Goal: Obtain resource: Download file/media

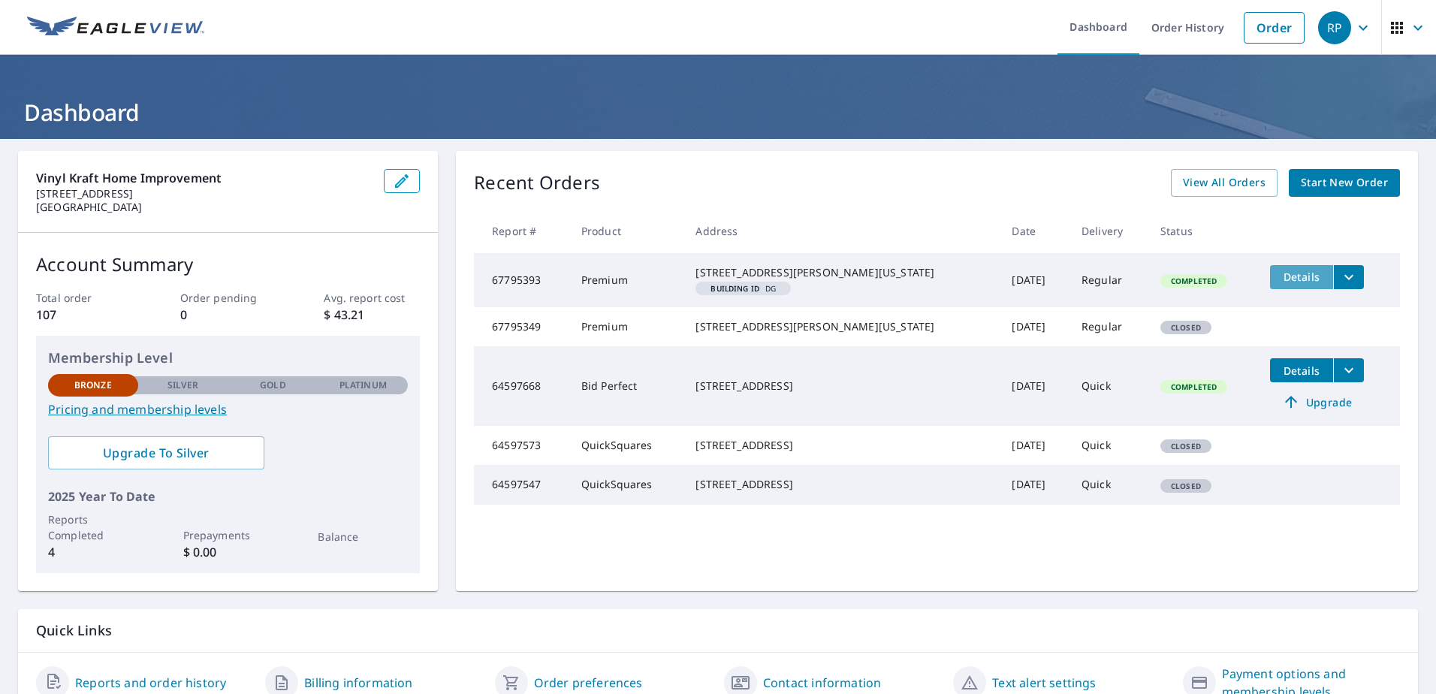
click at [1279, 274] on span "Details" at bounding box center [1301, 277] width 45 height 14
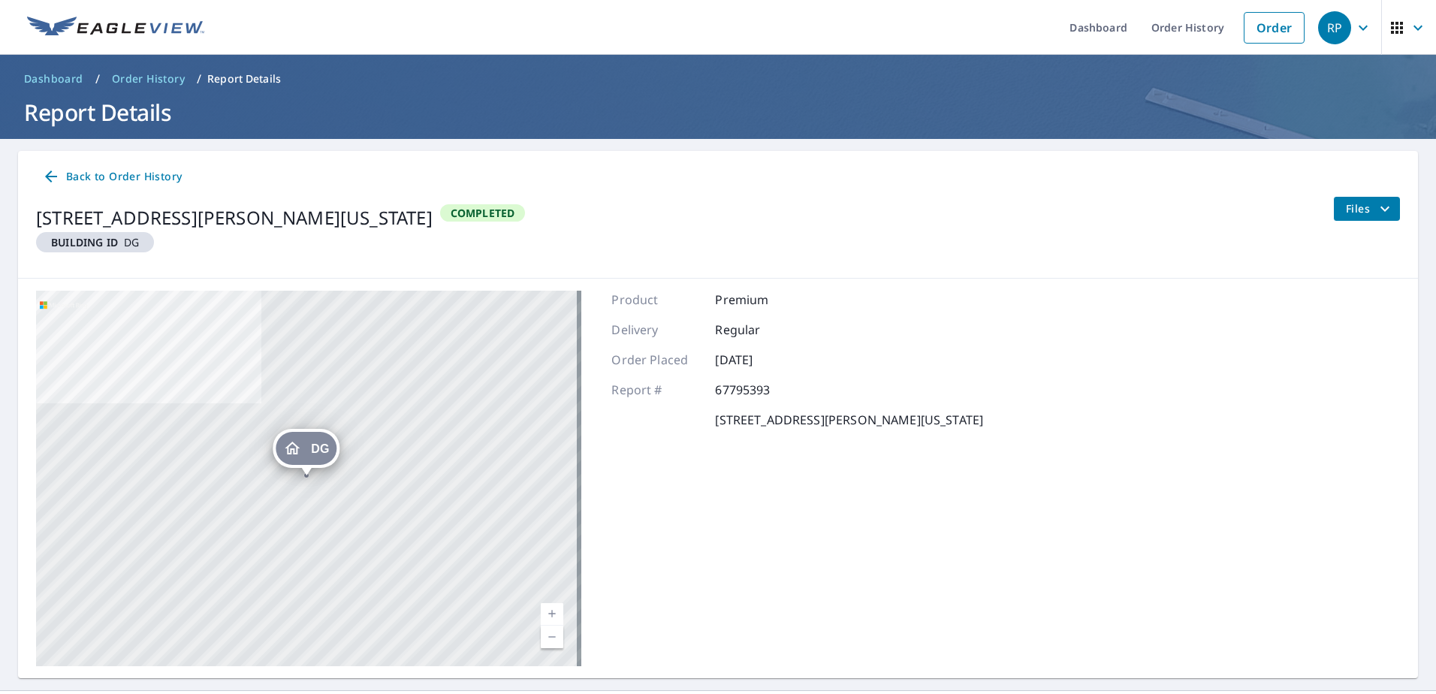
click at [327, 448] on span "DG" at bounding box center [320, 448] width 18 height 11
click at [297, 484] on div "DG 59181 Kittle Rd Washington, MI 48094" at bounding box center [308, 478] width 545 height 375
drag, startPoint x: 296, startPoint y: 475, endPoint x: 291, endPoint y: 469, distance: 8.0
click at [294, 474] on div "DG [STREET_ADDRESS][PERSON_NAME][US_STATE]" at bounding box center [308, 478] width 545 height 375
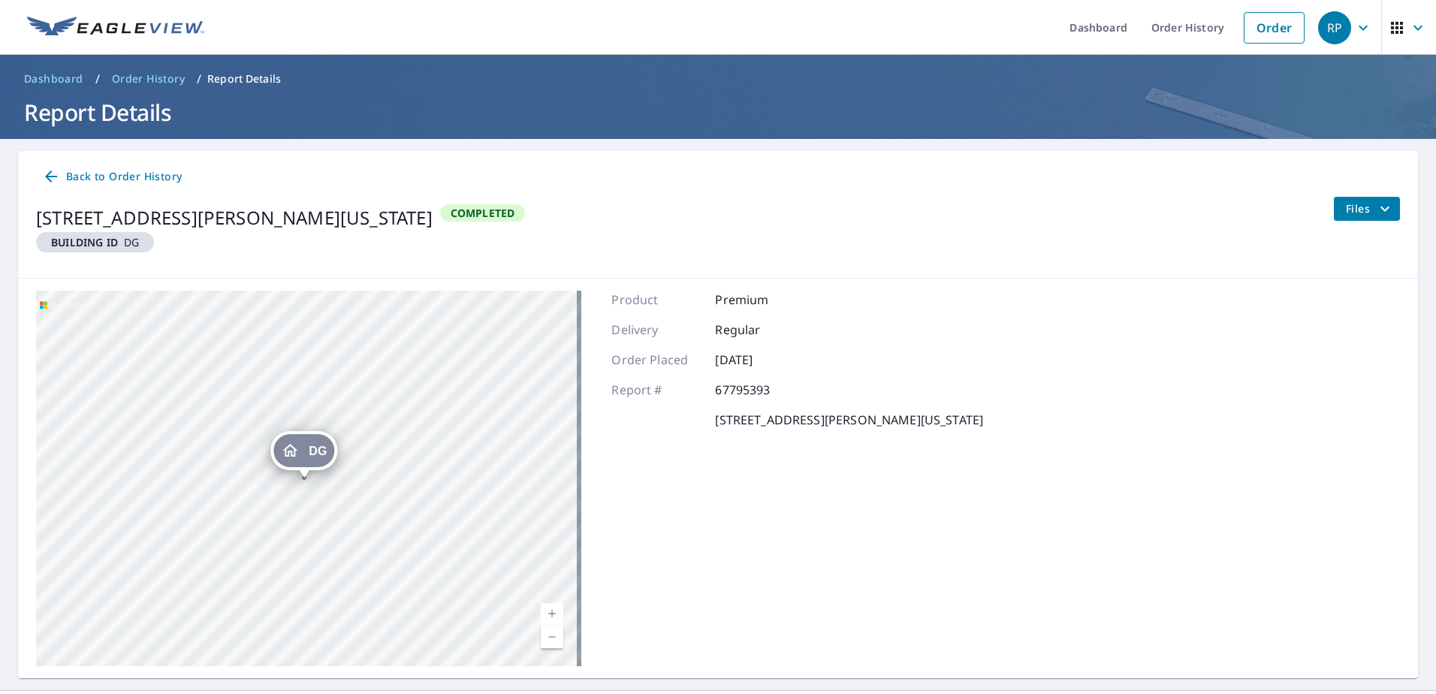
click at [291, 471] on div "DG [STREET_ADDRESS][PERSON_NAME][US_STATE]" at bounding box center [303, 454] width 67 height 47
click at [283, 458] on div "DG [STREET_ADDRESS][PERSON_NAME][US_STATE]" at bounding box center [306, 448] width 276 height 39
drag, startPoint x: 249, startPoint y: 448, endPoint x: 252, endPoint y: 427, distance: 20.6
click at [246, 447] on div "DG [STREET_ADDRESS][PERSON_NAME][US_STATE]" at bounding box center [308, 478] width 545 height 375
click at [252, 430] on div "DG [STREET_ADDRESS][PERSON_NAME][US_STATE]" at bounding box center [308, 478] width 545 height 375
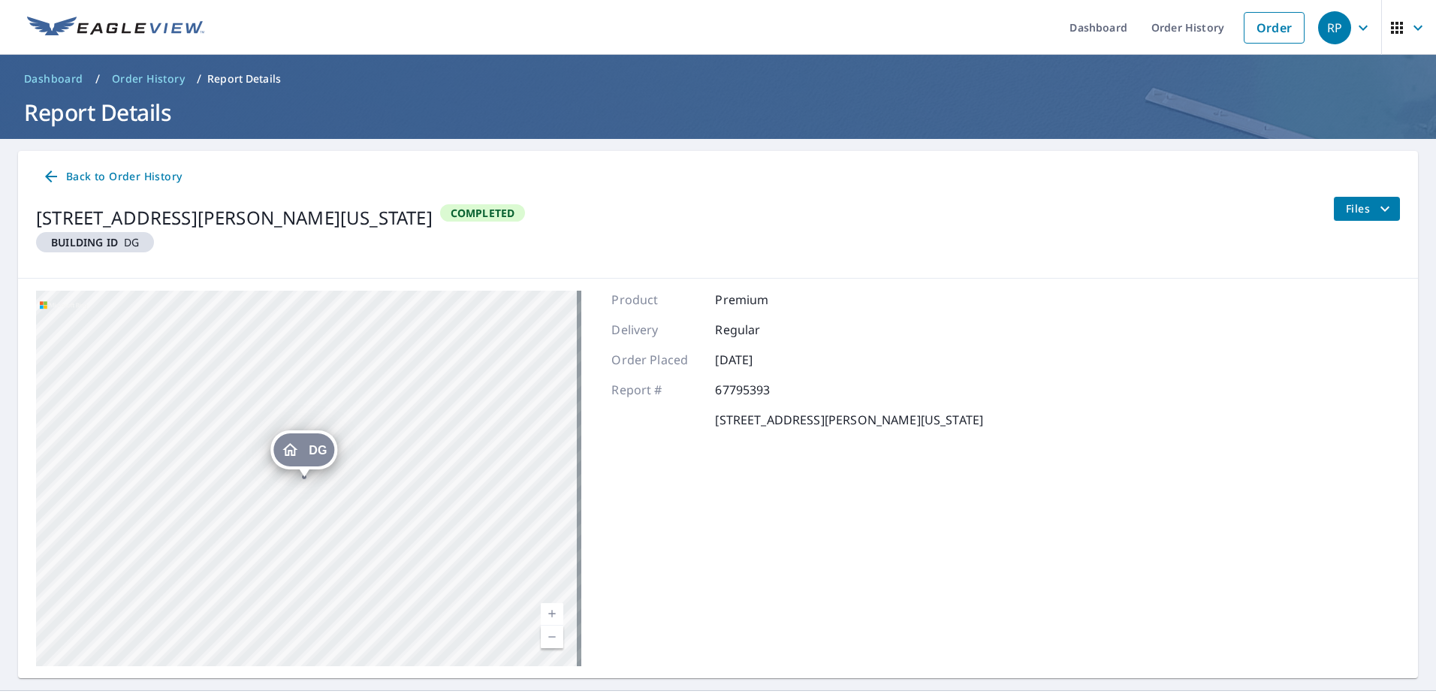
drag, startPoint x: 246, startPoint y: 446, endPoint x: 262, endPoint y: 433, distance: 21.3
click at [249, 447] on div "DG [STREET_ADDRESS][PERSON_NAME][US_STATE]" at bounding box center [308, 478] width 545 height 375
click at [262, 433] on div "DG [STREET_ADDRESS][PERSON_NAME][US_STATE]" at bounding box center [308, 478] width 545 height 375
click at [326, 439] on div "DG" at bounding box center [307, 450] width 61 height 33
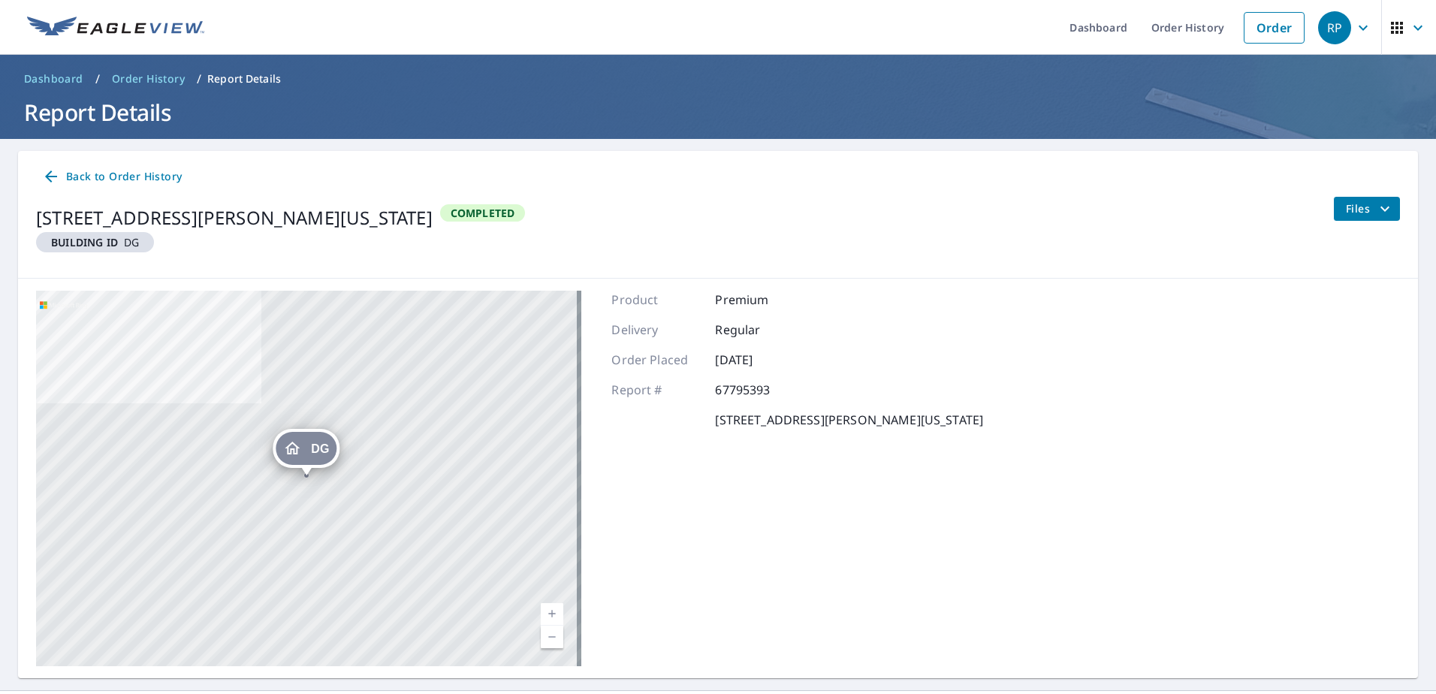
click at [127, 433] on div "DG [STREET_ADDRESS][PERSON_NAME][US_STATE]" at bounding box center [308, 478] width 545 height 375
drag, startPoint x: 128, startPoint y: 415, endPoint x: 134, endPoint y: 407, distance: 9.6
click at [131, 410] on div "DG [STREET_ADDRESS][PERSON_NAME][US_STATE]" at bounding box center [308, 478] width 545 height 375
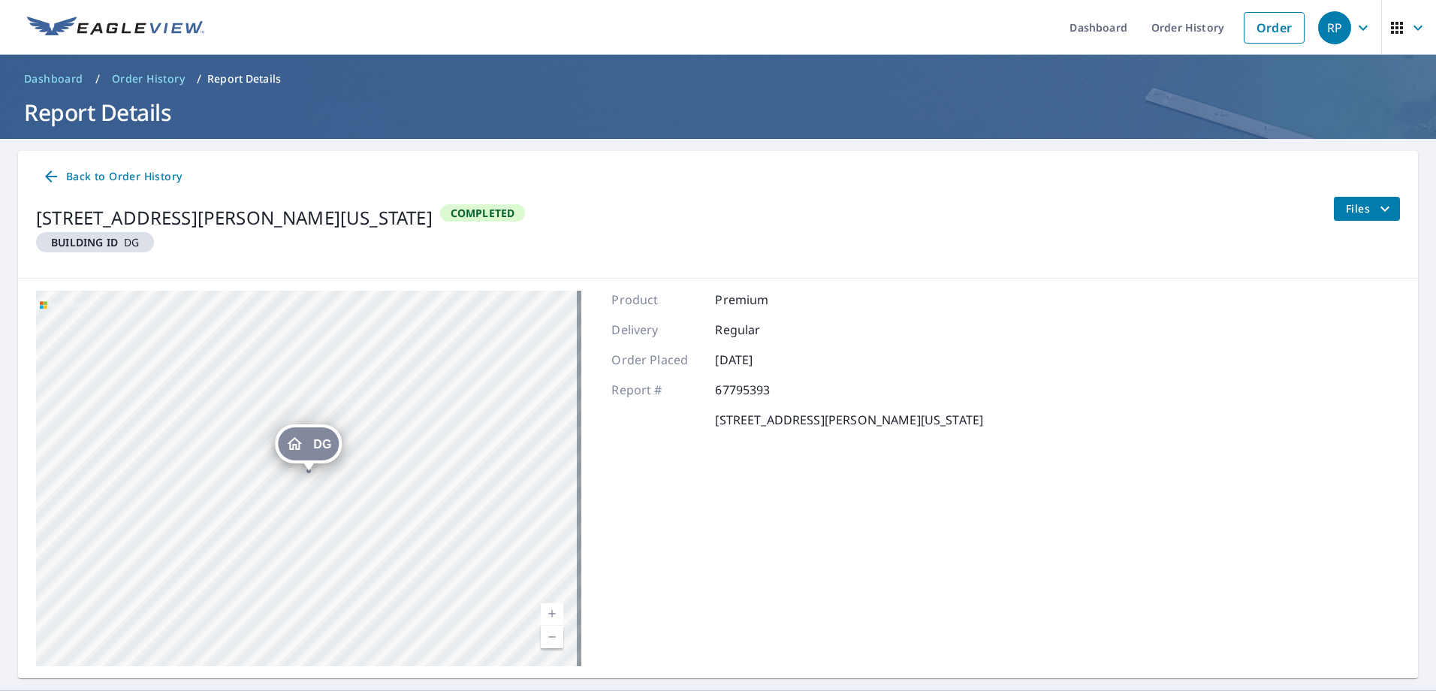
click at [263, 450] on div "DG [STREET_ADDRESS][PERSON_NAME][US_STATE]" at bounding box center [308, 478] width 545 height 375
click at [442, 216] on span "Completed" at bounding box center [483, 213] width 83 height 14
click at [131, 237] on span "Building ID DG" at bounding box center [95, 242] width 106 height 14
click at [126, 235] on span "Building ID DG" at bounding box center [95, 242] width 106 height 14
click at [113, 169] on span "Back to Order History" at bounding box center [112, 176] width 140 height 19
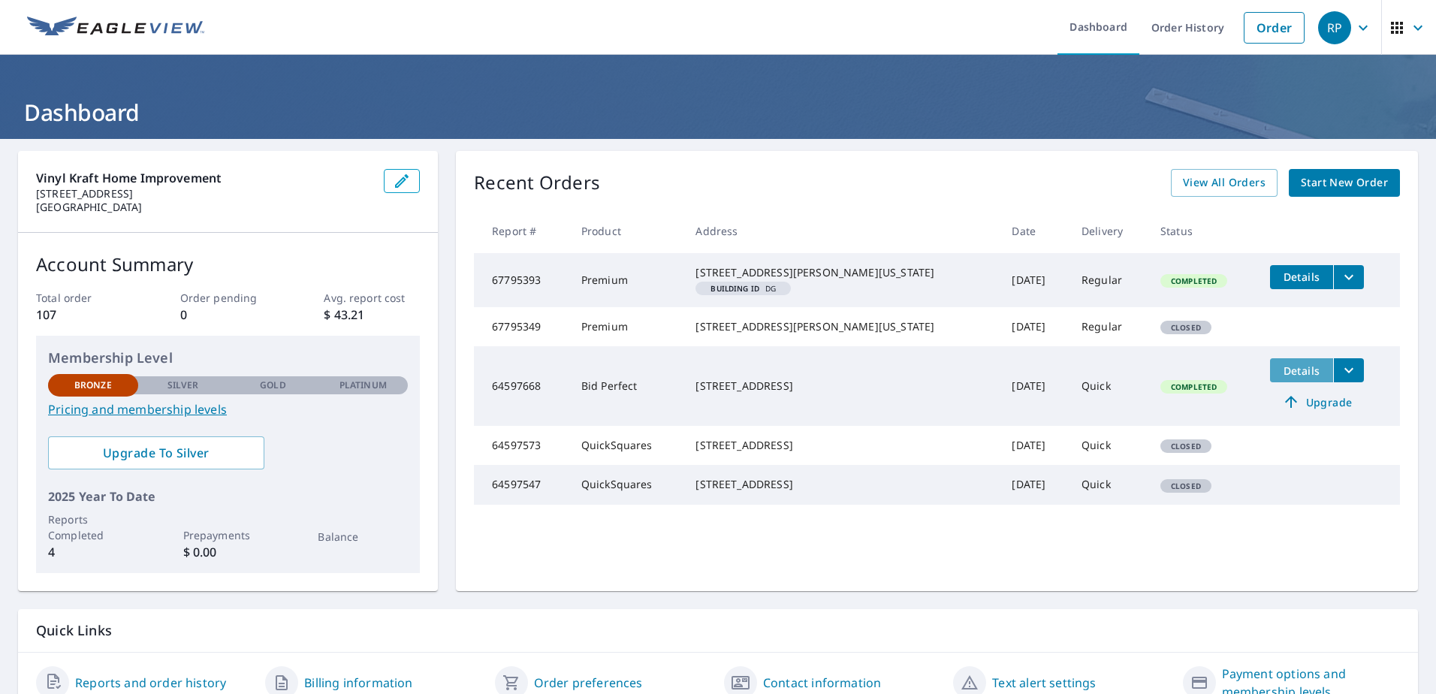
click at [1286, 378] on span "Details" at bounding box center [1301, 370] width 45 height 14
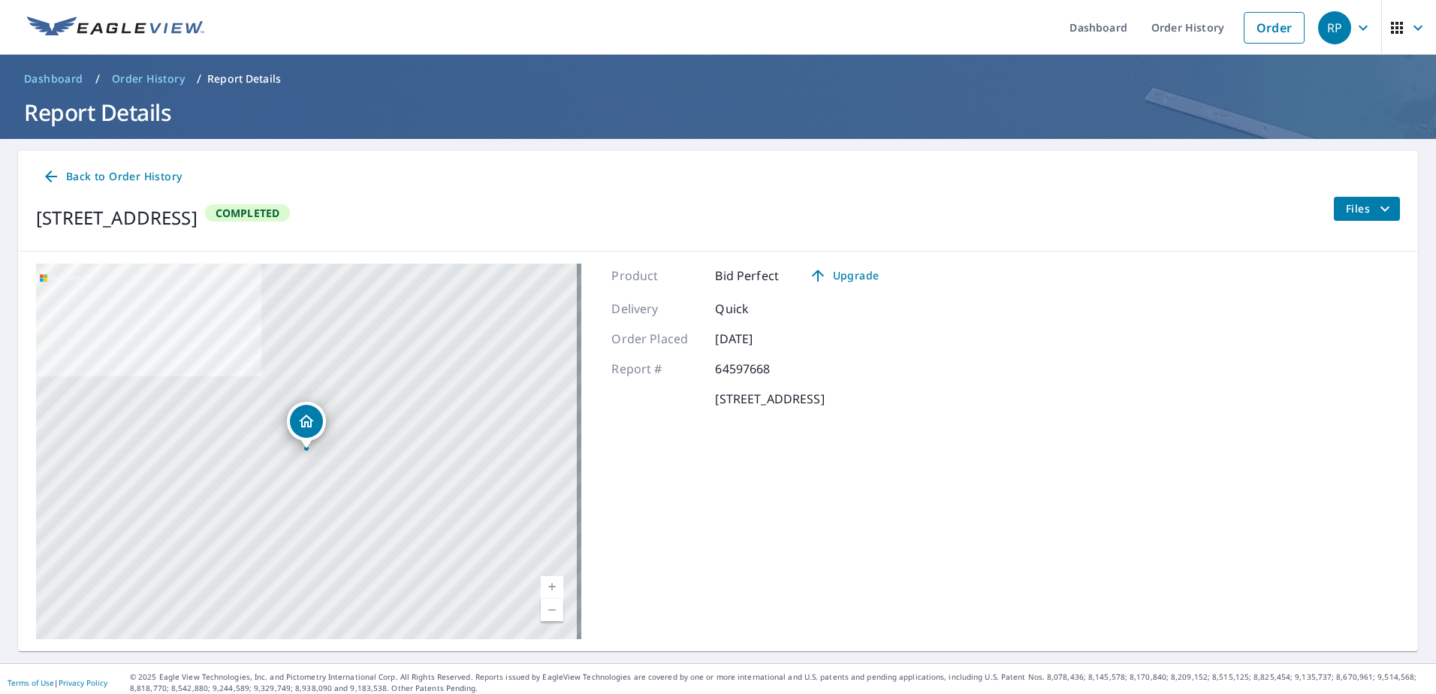
click at [301, 424] on icon "Dropped pin, building 1, Residential property, 13226 Grand Haven Dr Sterling He…" at bounding box center [306, 421] width 15 height 13
click at [301, 424] on div "13226 Grand Haven Dr Sterling Heights, MI 48312" at bounding box center [323, 422] width 110 height 26
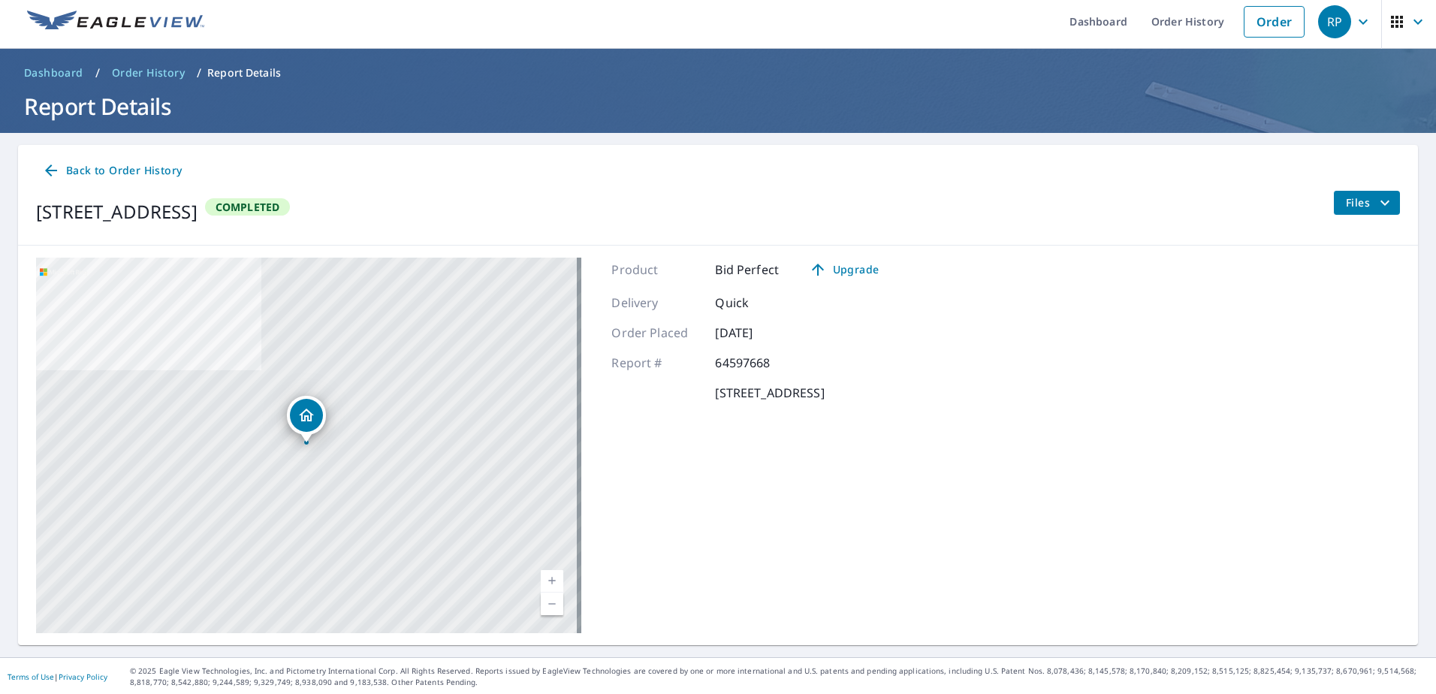
scroll to position [8, 0]
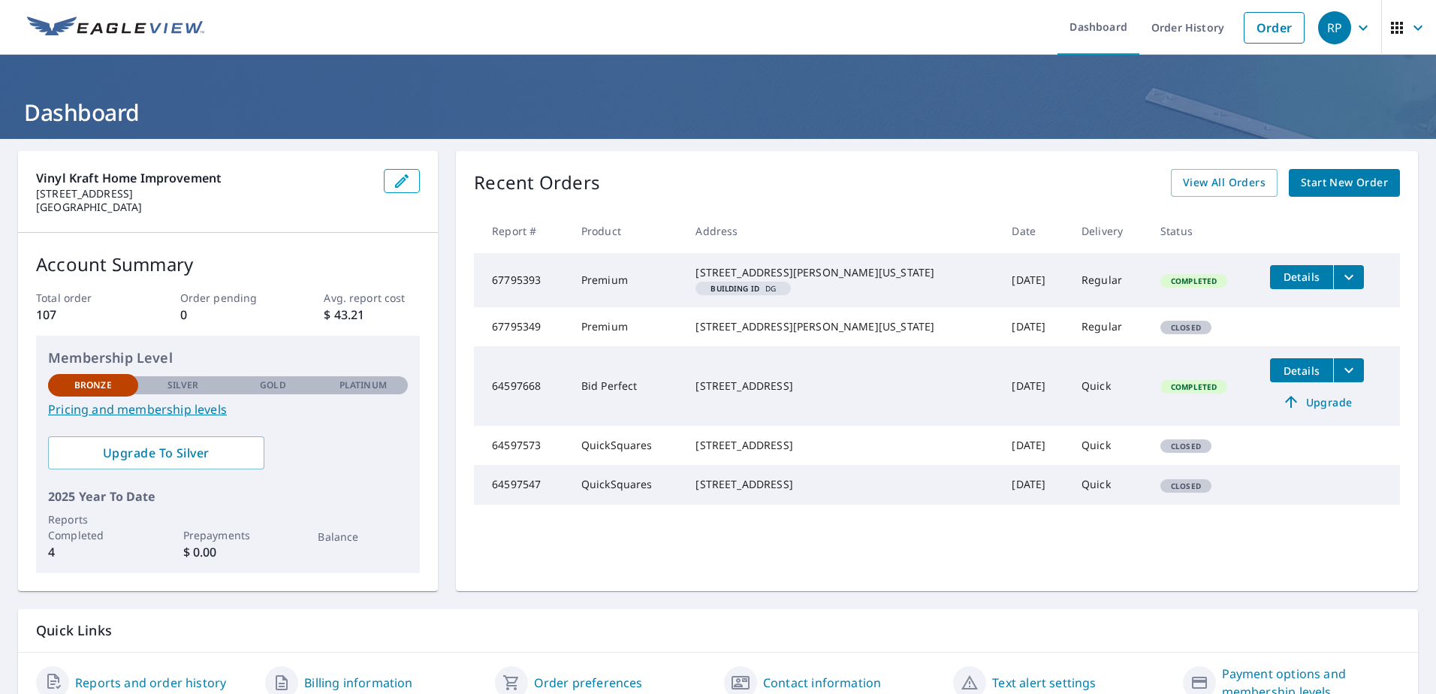
click at [1286, 276] on span "Details" at bounding box center [1301, 277] width 45 height 14
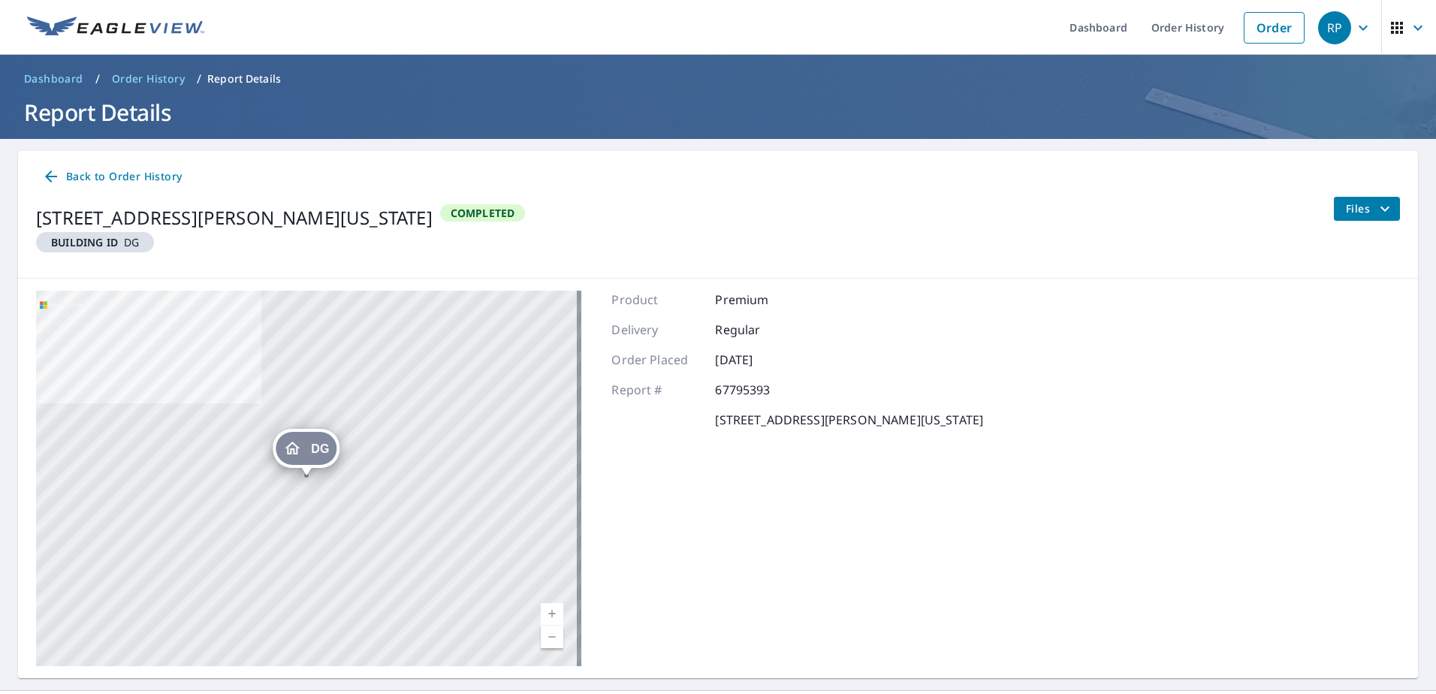
click at [222, 463] on div "DG [STREET_ADDRESS][PERSON_NAME][US_STATE]" at bounding box center [308, 478] width 545 height 375
click at [222, 454] on div "DG [STREET_ADDRESS][PERSON_NAME][US_STATE]" at bounding box center [308, 478] width 545 height 375
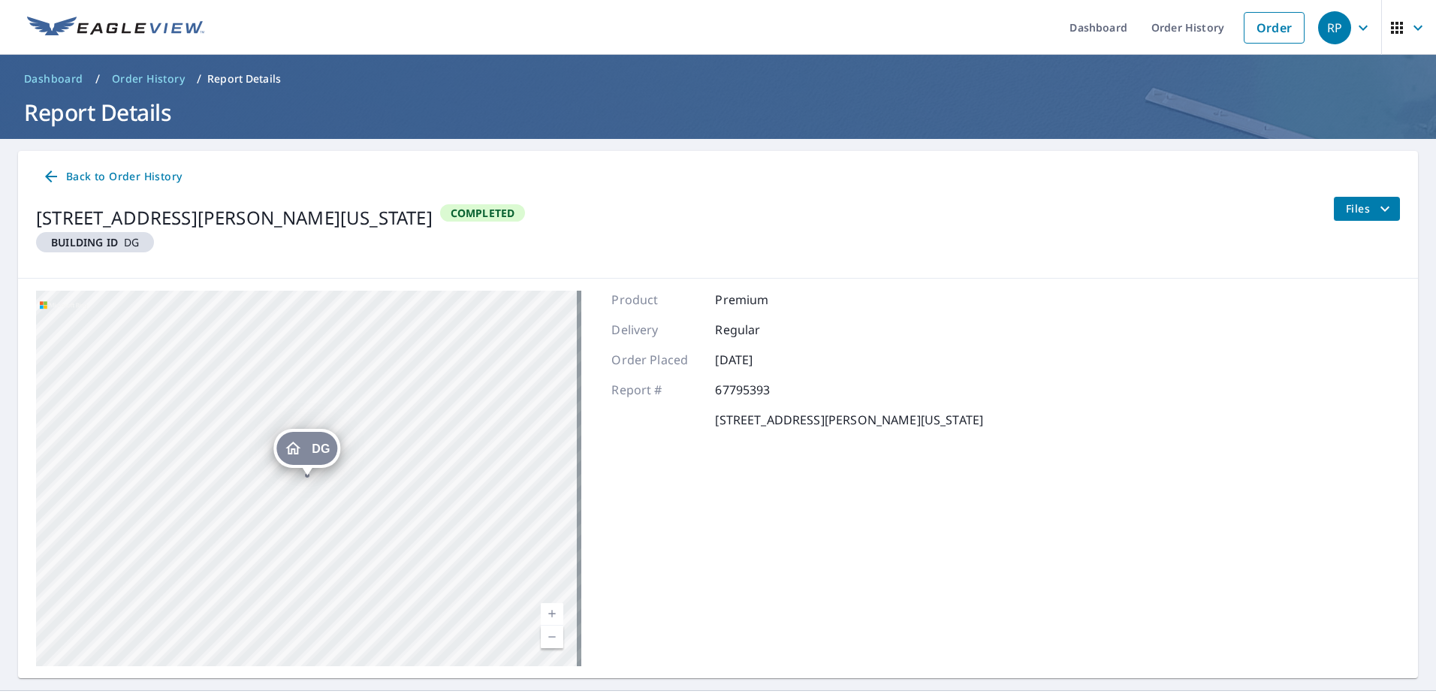
click at [246, 458] on div "DG [STREET_ADDRESS][PERSON_NAME][US_STATE]" at bounding box center [308, 478] width 545 height 375
click at [321, 455] on div "DG" at bounding box center [308, 447] width 61 height 33
click at [321, 454] on div "59181 Kittle Rd Washington, MI 48094" at bounding box center [337, 449] width 194 height 26
click at [321, 454] on span "DG" at bounding box center [320, 448] width 18 height 11
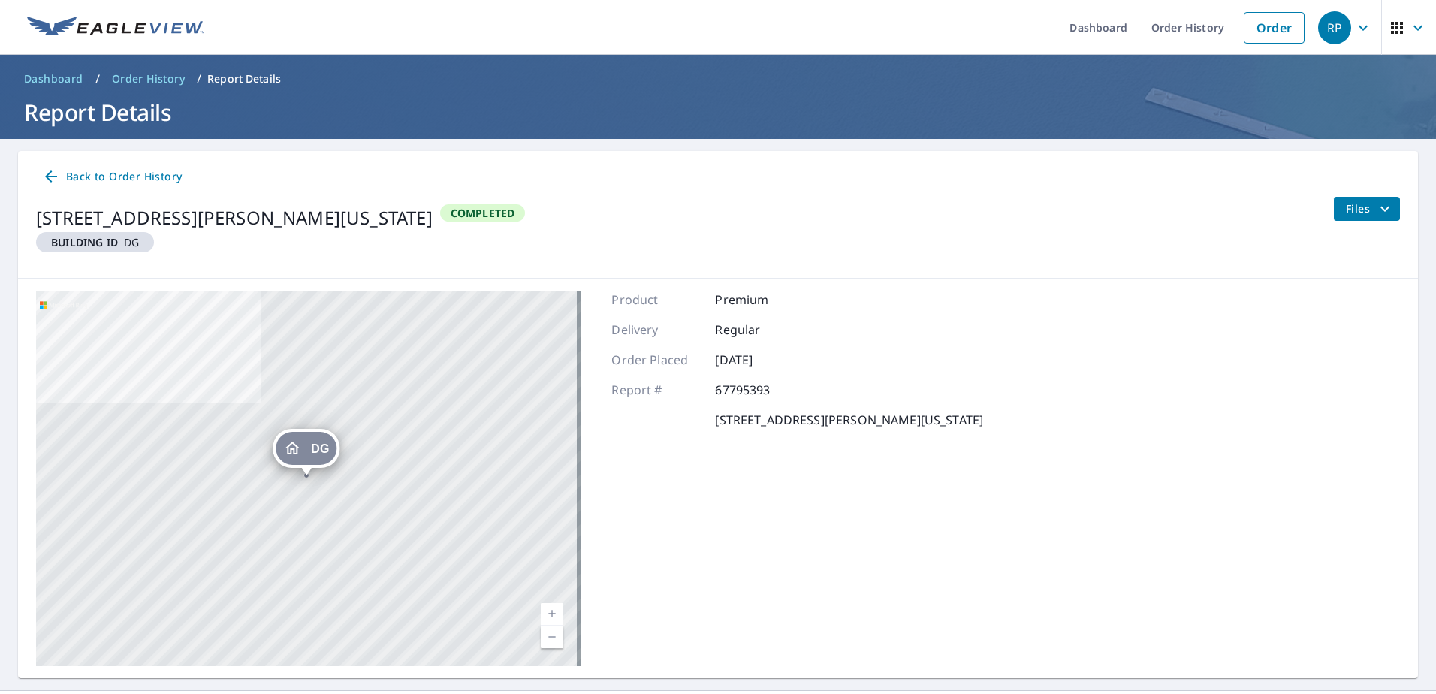
click at [299, 445] on icon "Dropped pin, building DG, Residential property, 59181 Kittle Rd Washington, MI …" at bounding box center [292, 448] width 18 height 18
click at [248, 475] on div "DG [STREET_ADDRESS][PERSON_NAME][US_STATE]" at bounding box center [308, 478] width 545 height 375
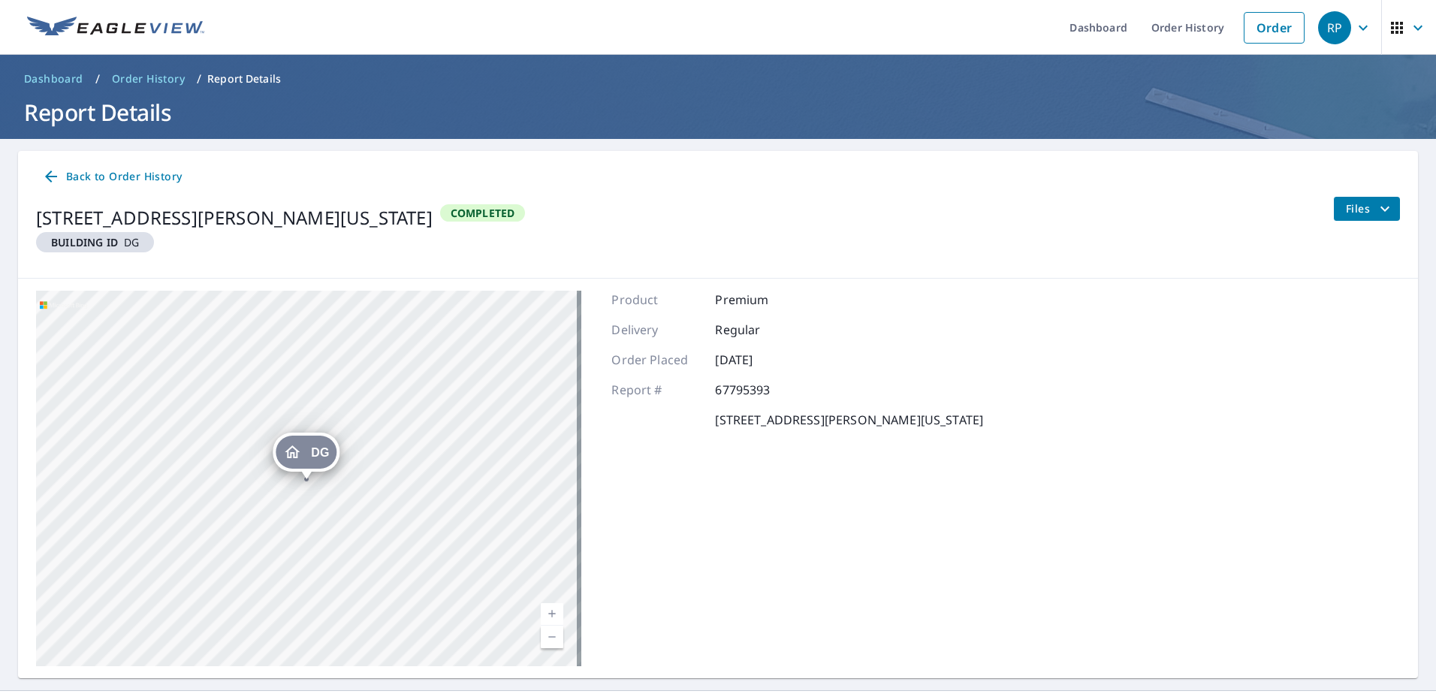
click at [248, 479] on div "DG [STREET_ADDRESS][PERSON_NAME][US_STATE]" at bounding box center [308, 478] width 545 height 375
click at [248, 477] on div "DG [STREET_ADDRESS][PERSON_NAME][US_STATE]" at bounding box center [308, 478] width 545 height 375
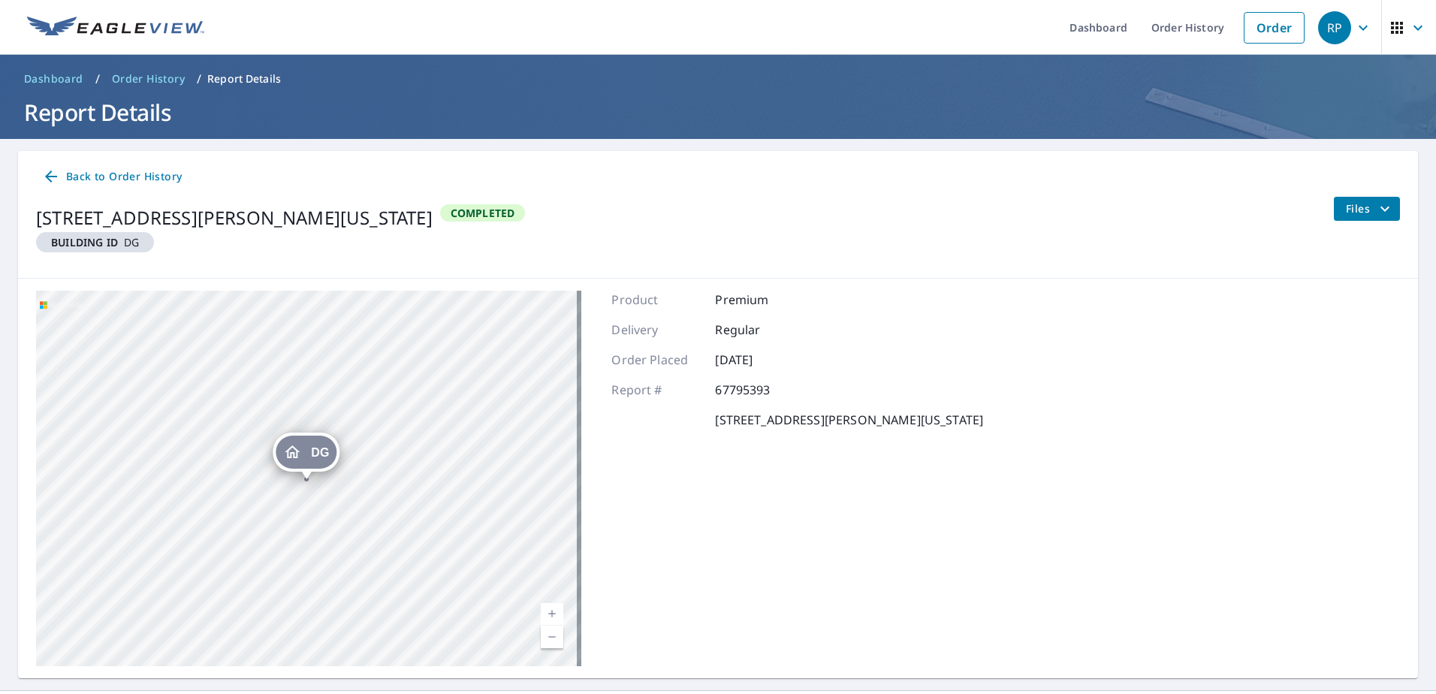
click at [249, 478] on div "DG [STREET_ADDRESS][PERSON_NAME][US_STATE]" at bounding box center [308, 478] width 545 height 375
click at [249, 476] on div "DG [STREET_ADDRESS][PERSON_NAME][US_STATE]" at bounding box center [308, 478] width 545 height 375
click at [253, 475] on div "DG 59181 Kittle Rd Washington, MI 48094" at bounding box center [308, 478] width 545 height 375
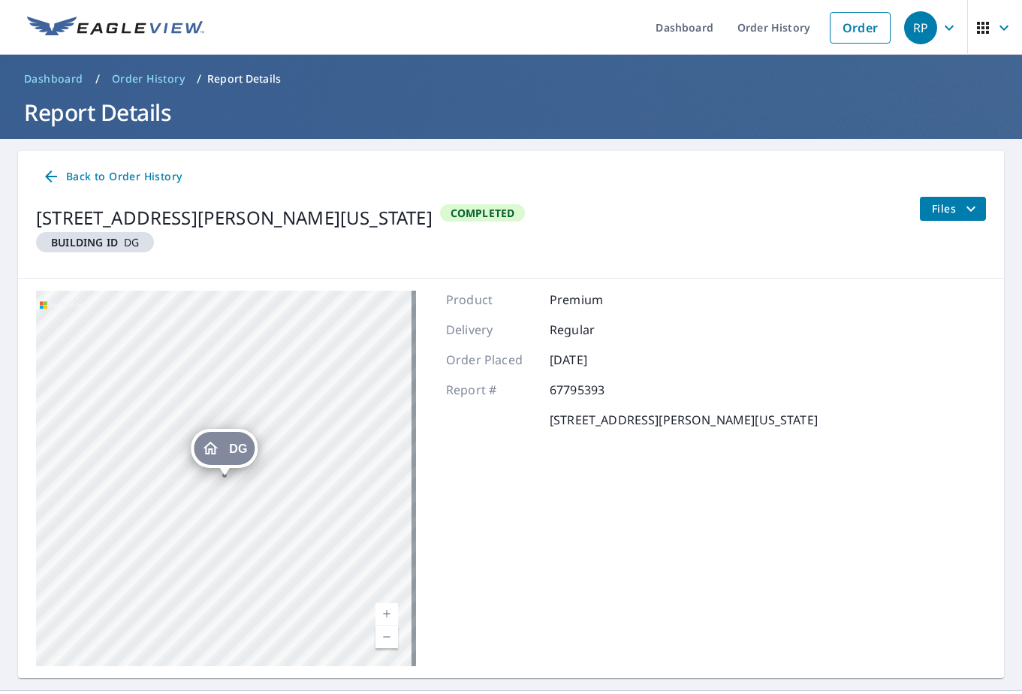
drag, startPoint x: 287, startPoint y: 474, endPoint x: 852, endPoint y: 550, distance: 570.6
click at [854, 551] on div "DG 59181 Kittle Rd Washington, MI 48094 Aerial Road A standard road map Aerial …" at bounding box center [511, 479] width 986 height 400
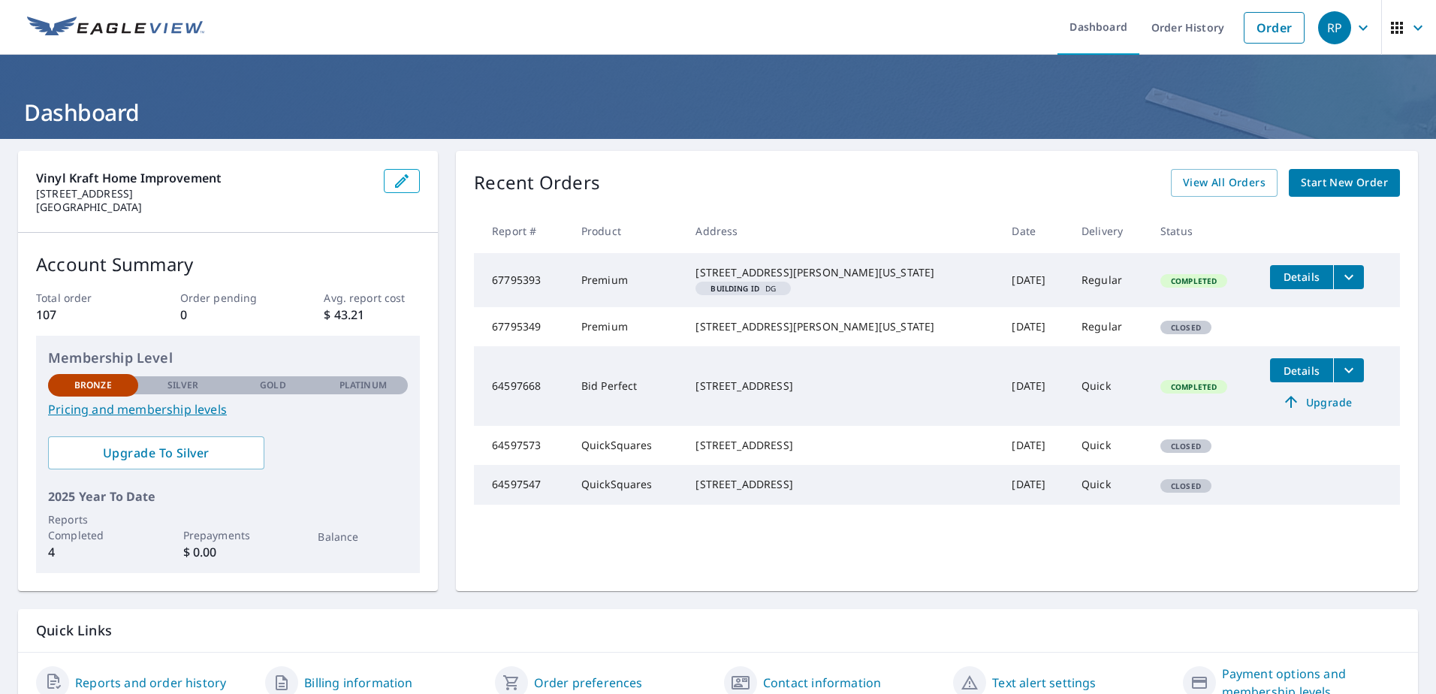
click at [1279, 279] on span "Details" at bounding box center [1301, 277] width 45 height 14
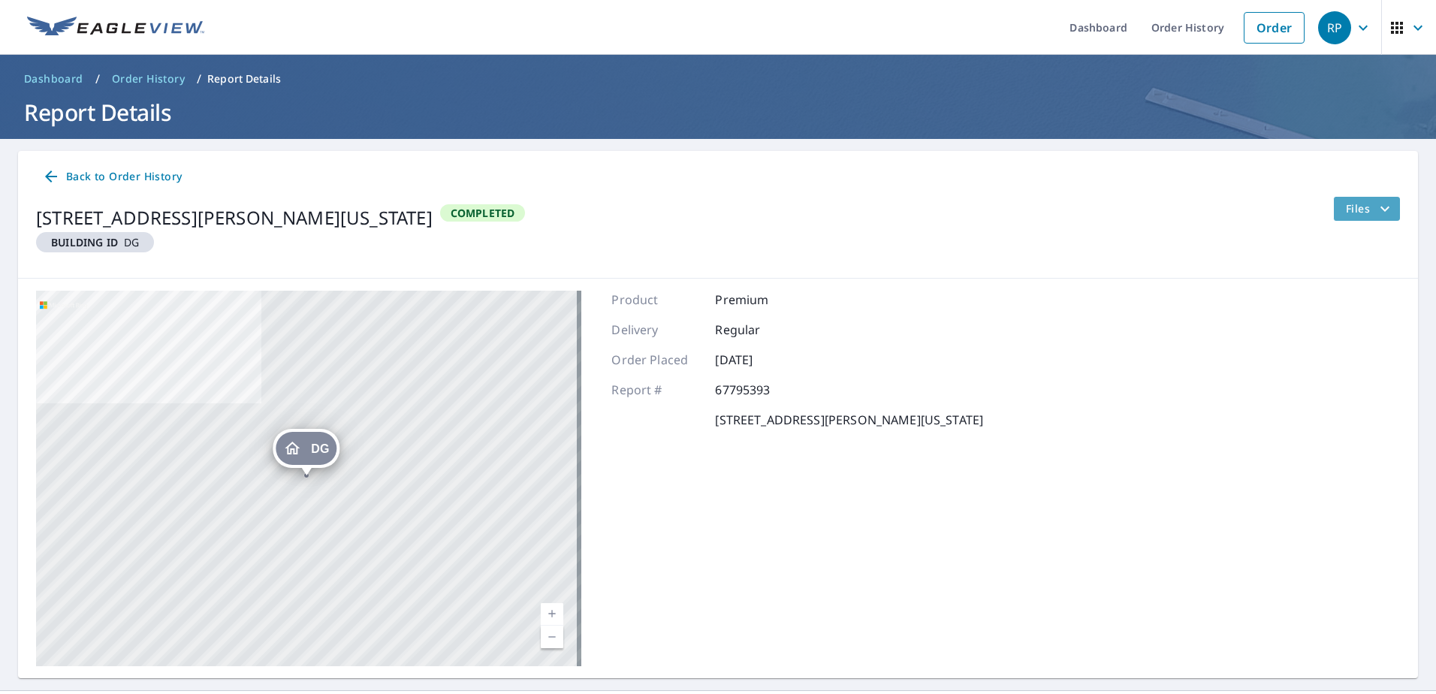
drag, startPoint x: 1435, startPoint y: 215, endPoint x: 1367, endPoint y: 203, distance: 69.4
click at [1376, 203] on icon "filesDropdownBtn-67795393" at bounding box center [1385, 209] width 18 height 18
click at [1119, 283] on input "Select all" at bounding box center [1121, 279] width 32 height 32
checkbox input "true"
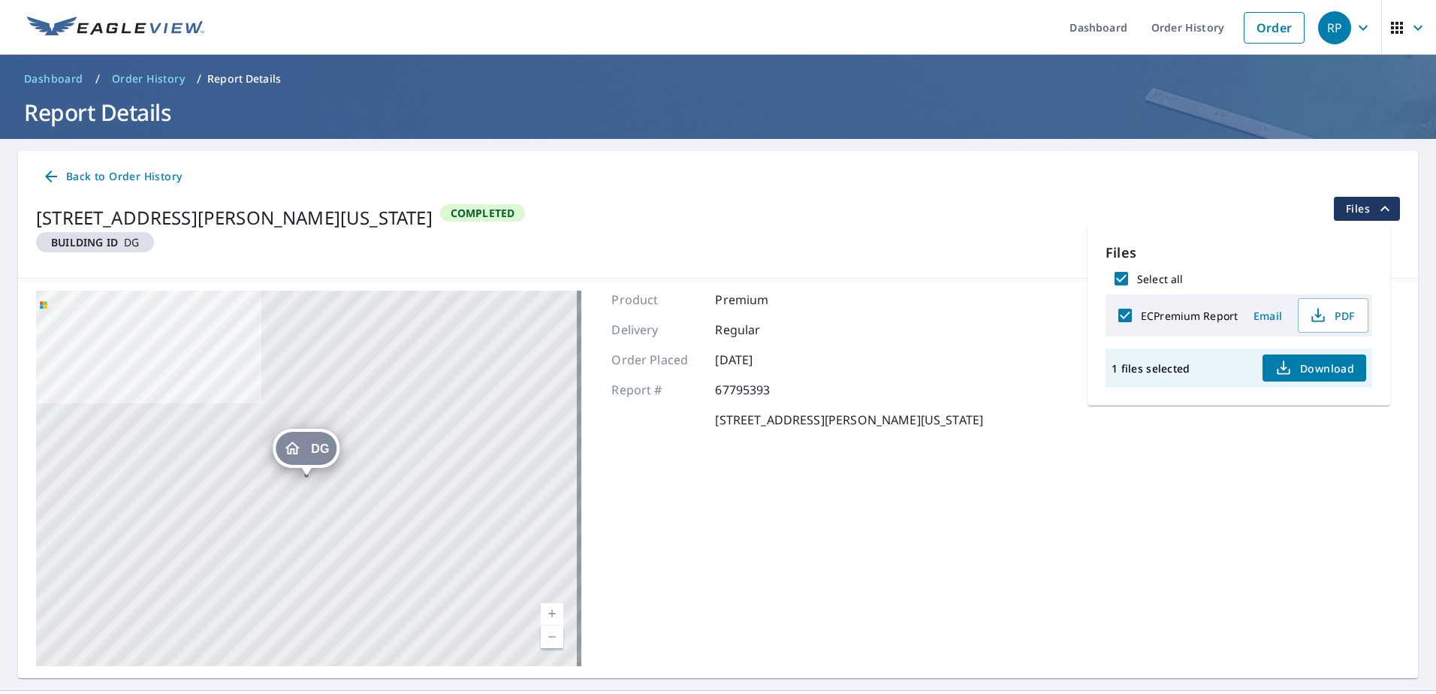
click at [1174, 373] on p "1 files selected" at bounding box center [1150, 368] width 78 height 14
